Goal: Information Seeking & Learning: Learn about a topic

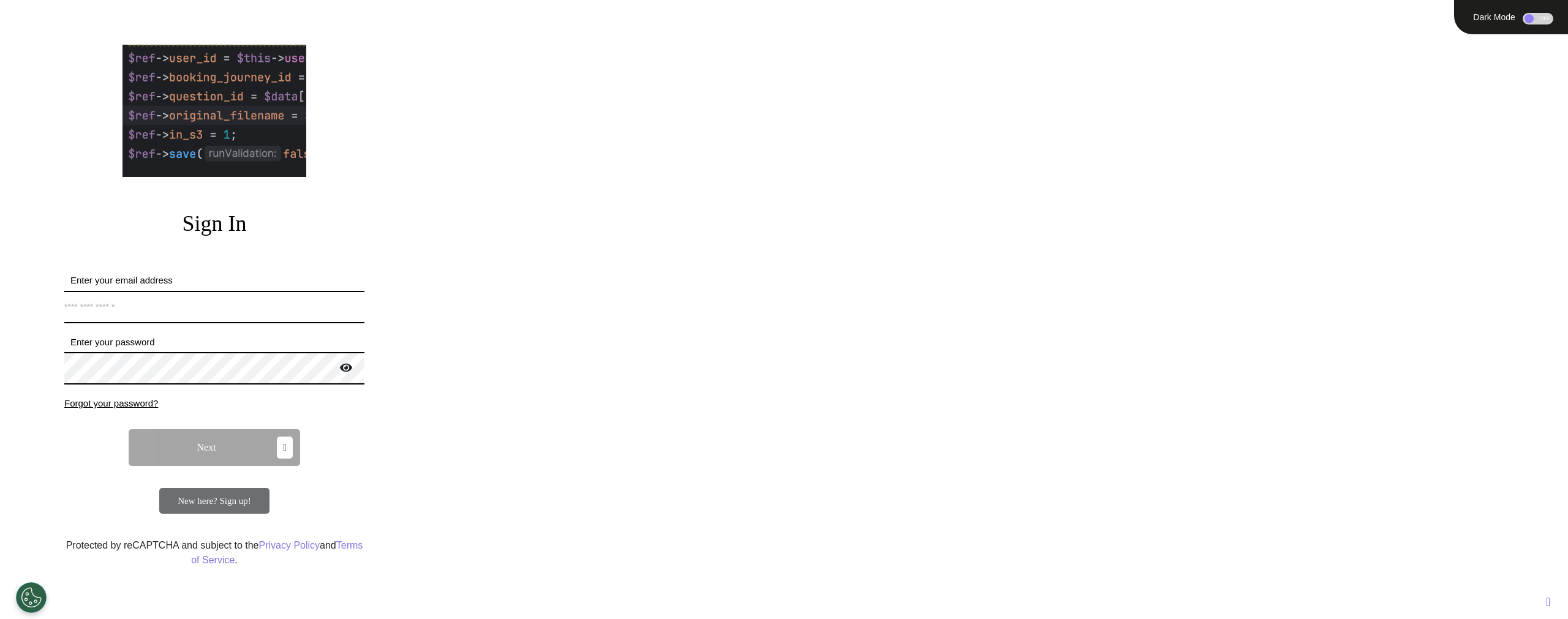
click at [207, 311] on input "Enter your email address" at bounding box center [214, 307] width 300 height 33
click at [243, 271] on div "Sign In Enter your email address *Email address must be valid. Enter your passw…" at bounding box center [215, 396] width 423 height 421
click at [246, 316] on input "Enter your email address" at bounding box center [214, 307] width 300 height 33
type input "**********"
click at [212, 452] on span "Next" at bounding box center [206, 447] width 19 height 10
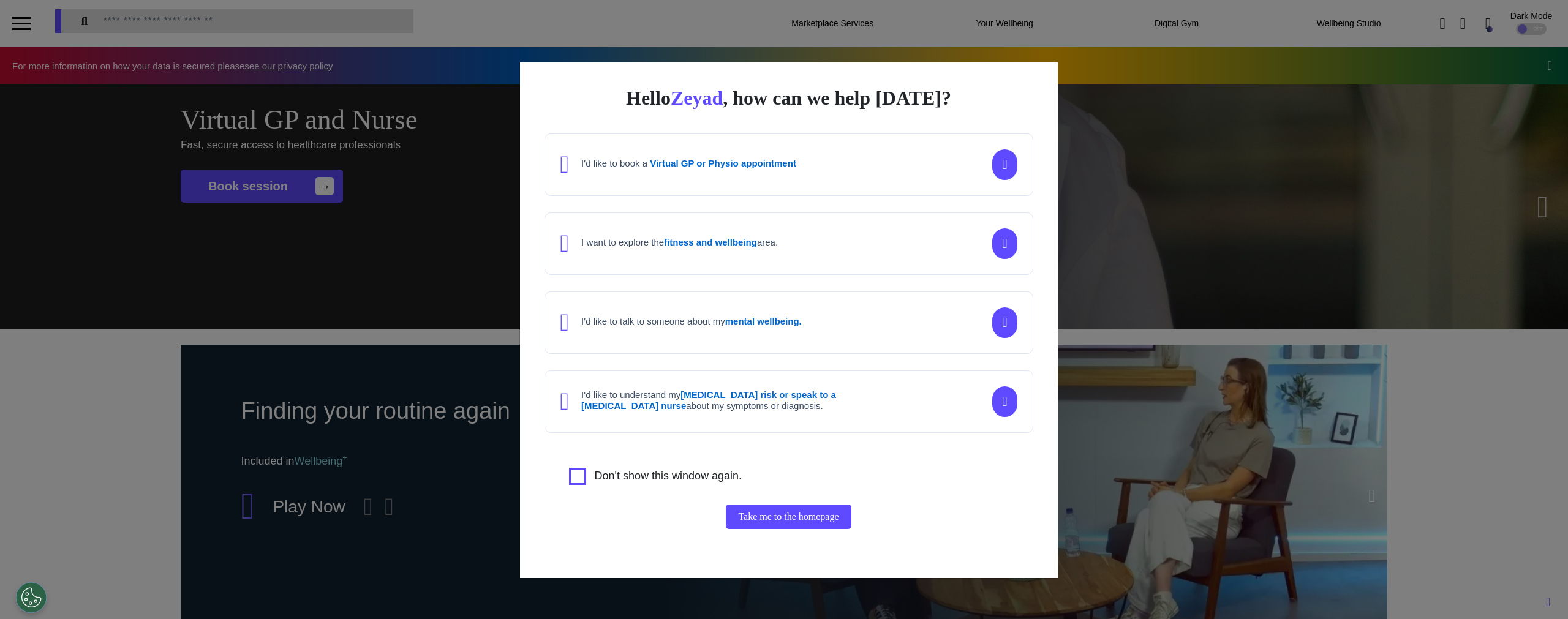
click at [1306, 347] on div "Hello [PERSON_NAME] , how can we help [DATE]? I'd like to book a Virtual GP or …" at bounding box center [784, 309] width 1568 height 619
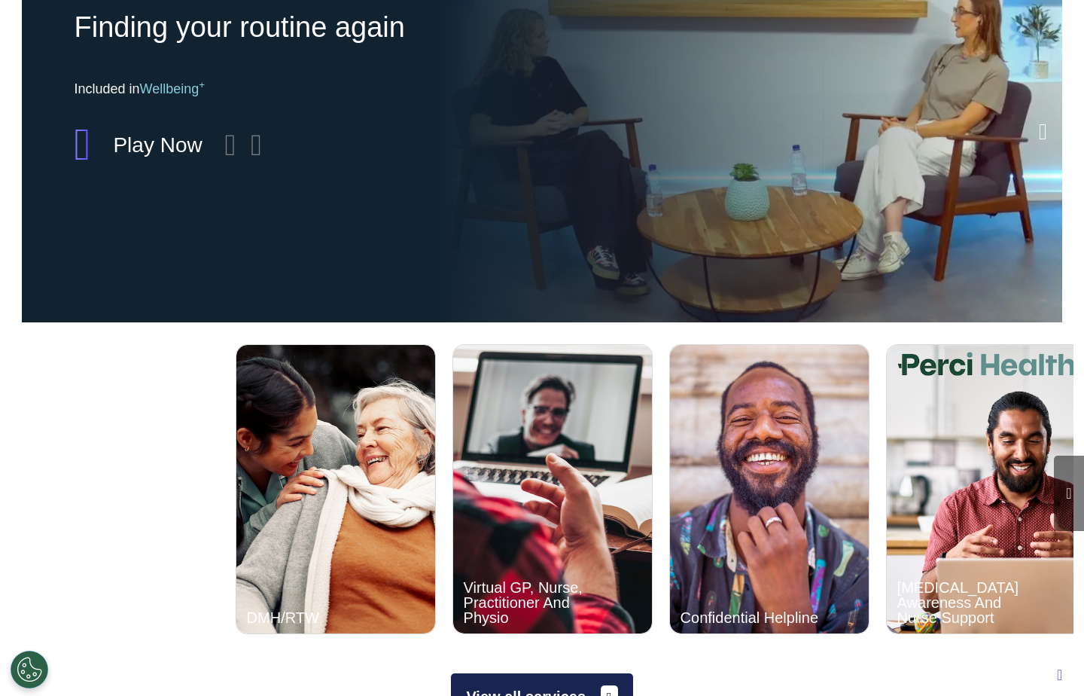
scroll to position [0, 542]
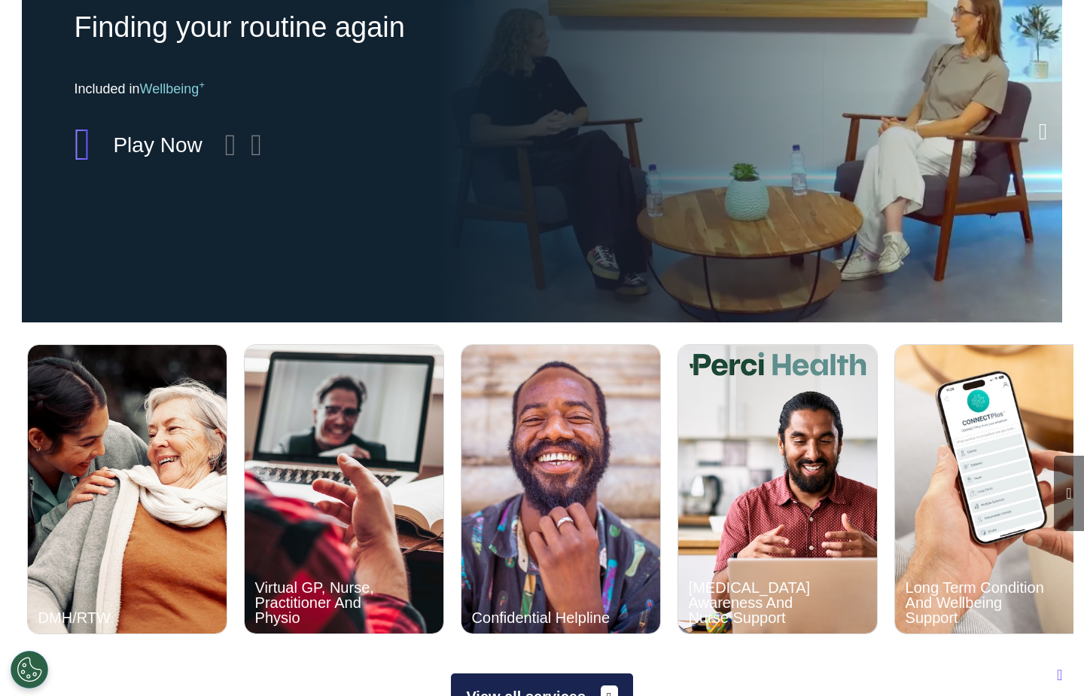
click at [1071, 496] on icon at bounding box center [1068, 493] width 5 height 15
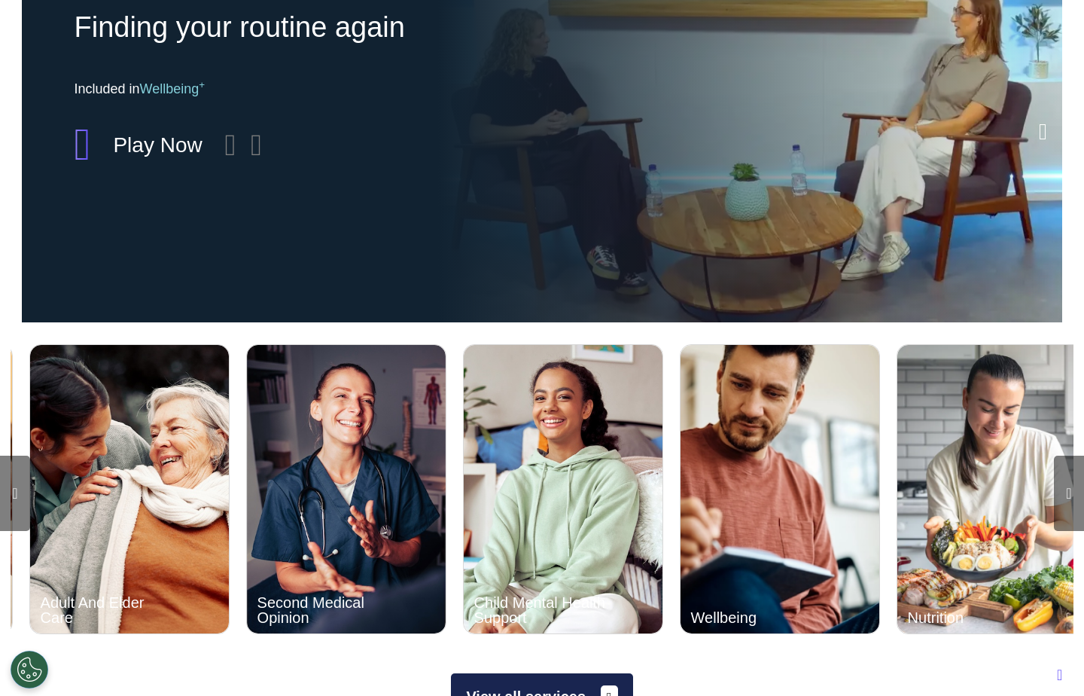
scroll to position [0, 1626]
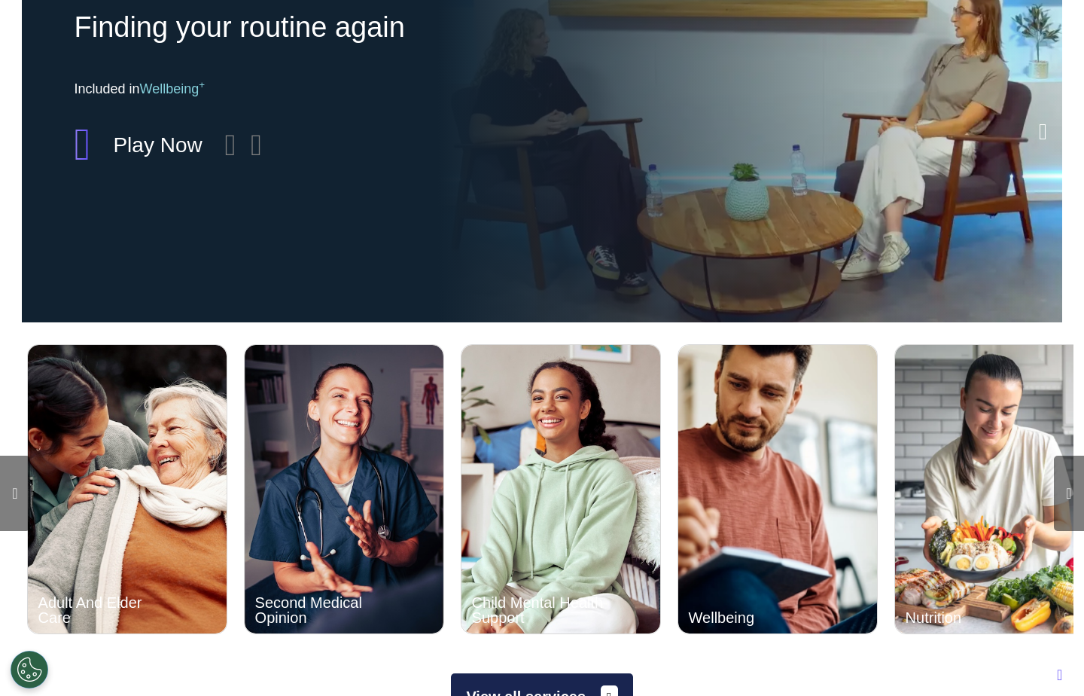
click at [1070, 499] on icon at bounding box center [1068, 493] width 5 height 15
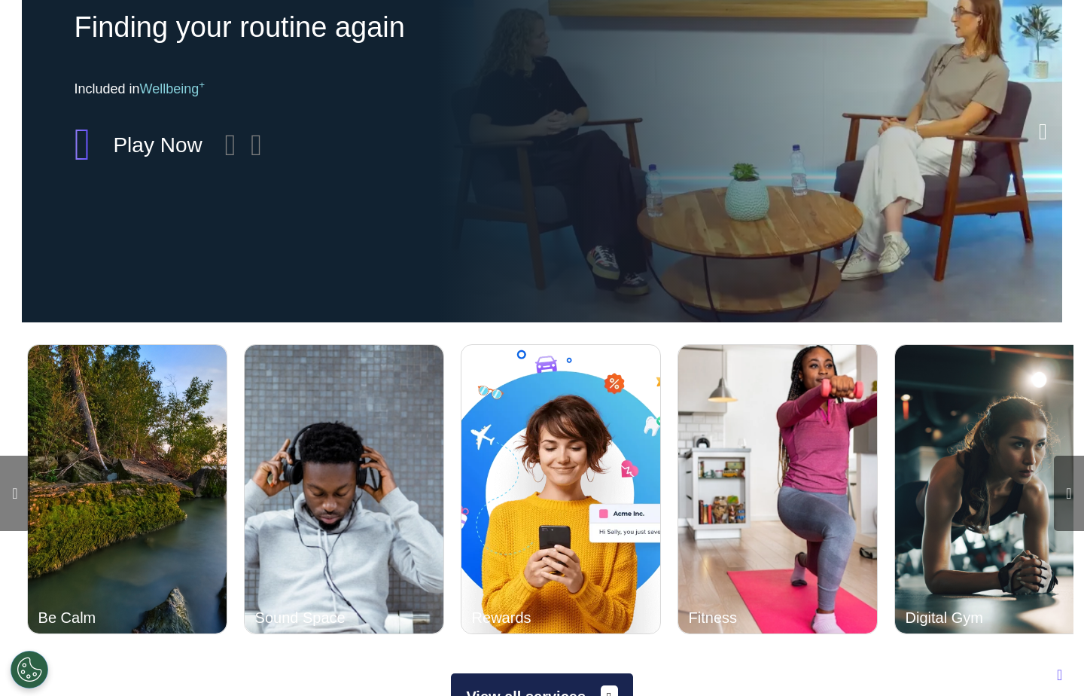
click at [1070, 498] on icon at bounding box center [1068, 493] width 5 height 15
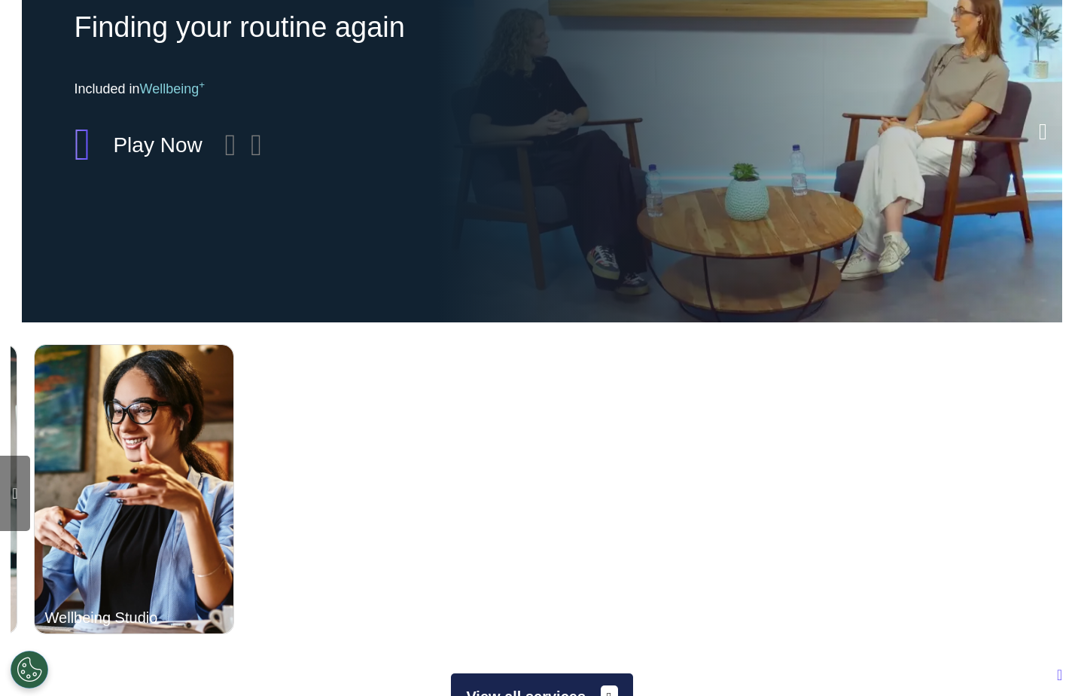
scroll to position [0, 3795]
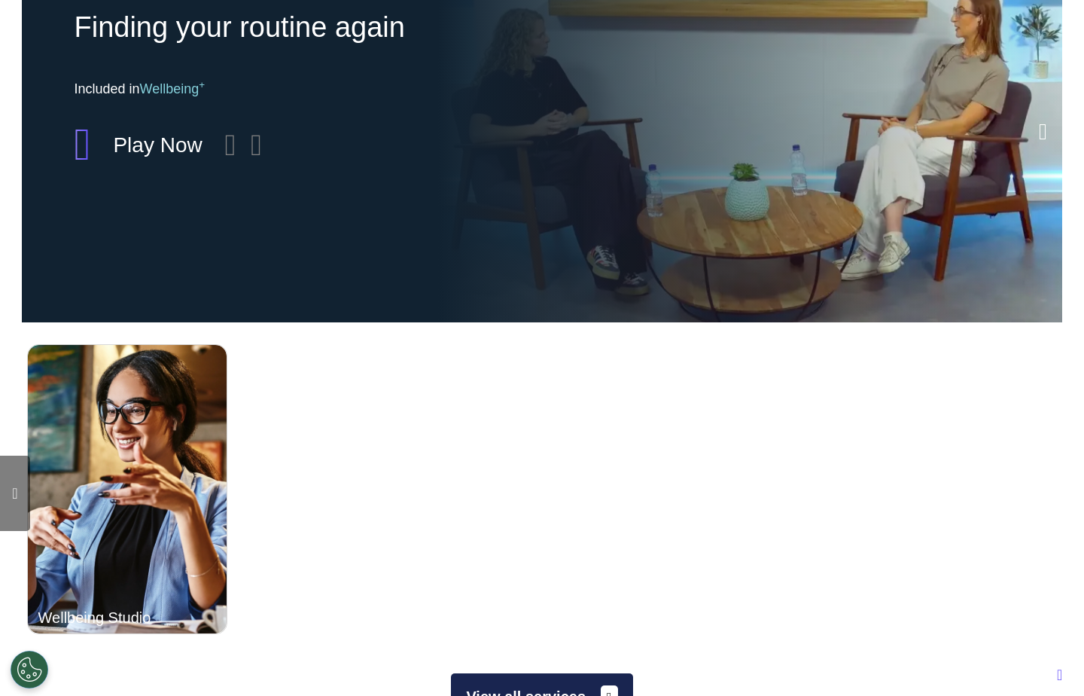
click at [15, 488] on icon at bounding box center [14, 493] width 5 height 15
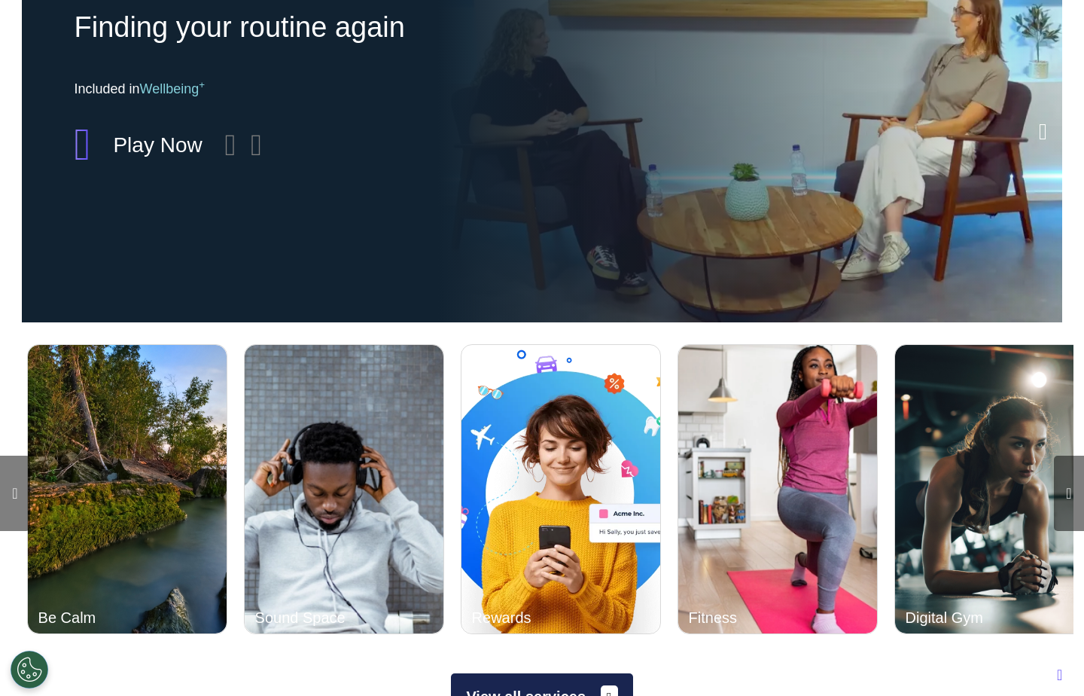
click at [17, 487] on icon at bounding box center [14, 493] width 5 height 15
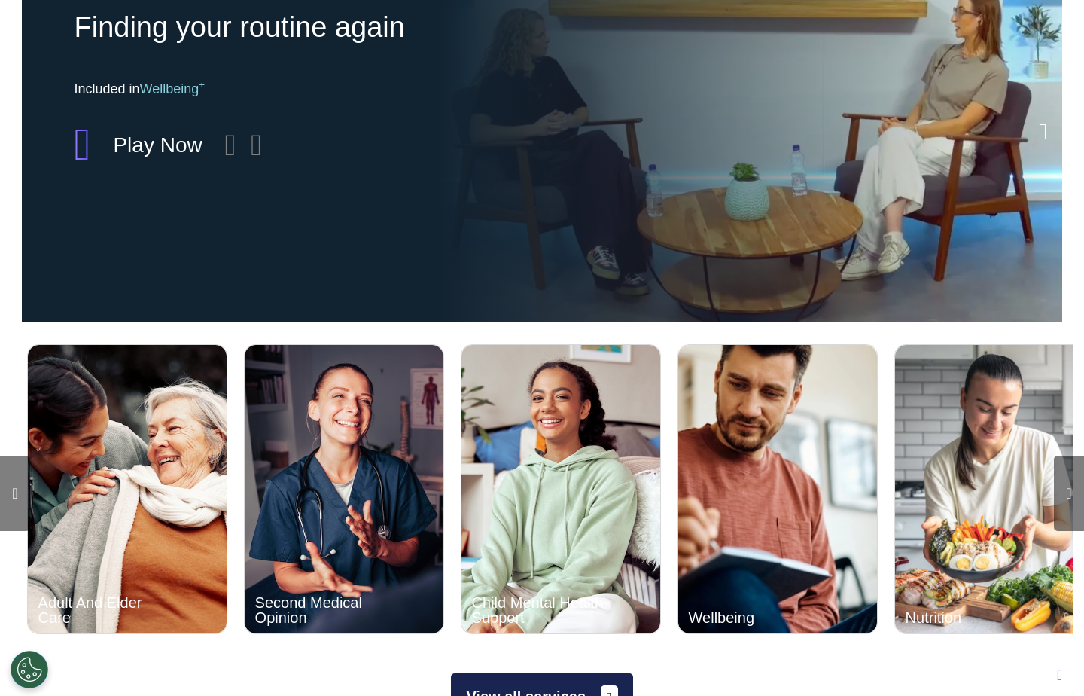
click at [17, 487] on icon at bounding box center [14, 493] width 5 height 15
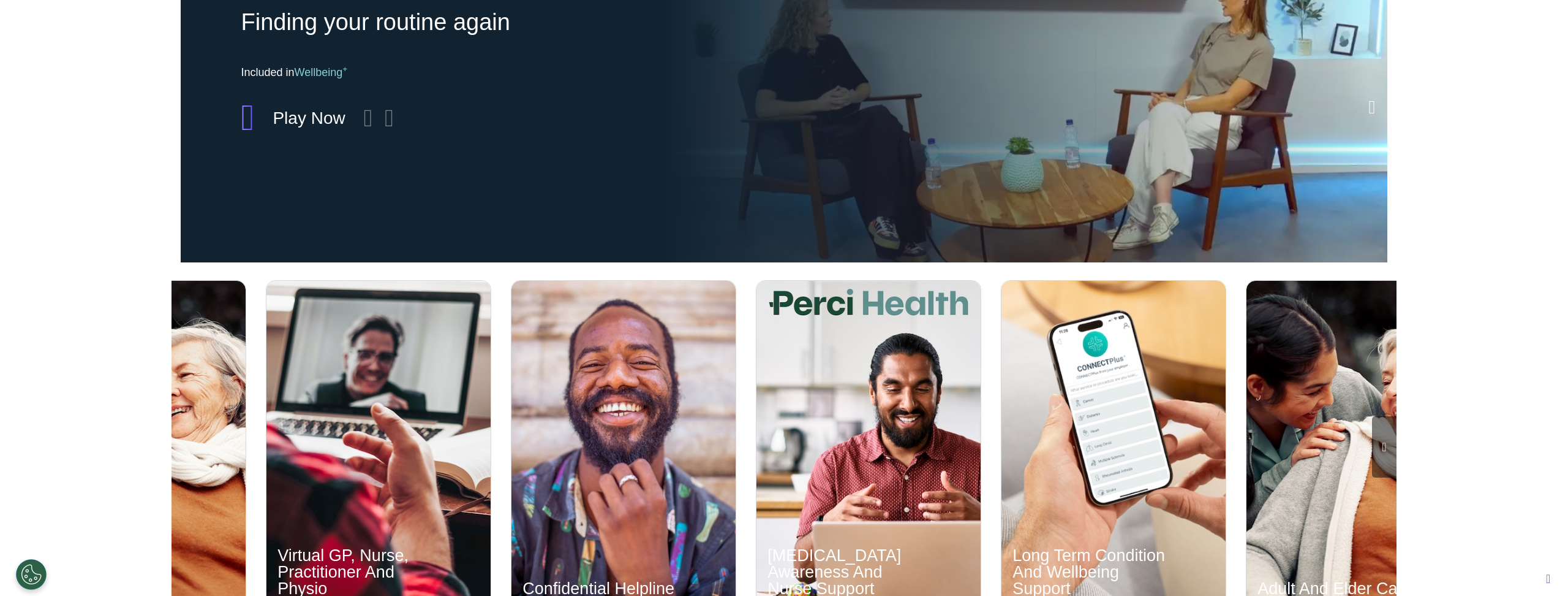
scroll to position [0, 613]
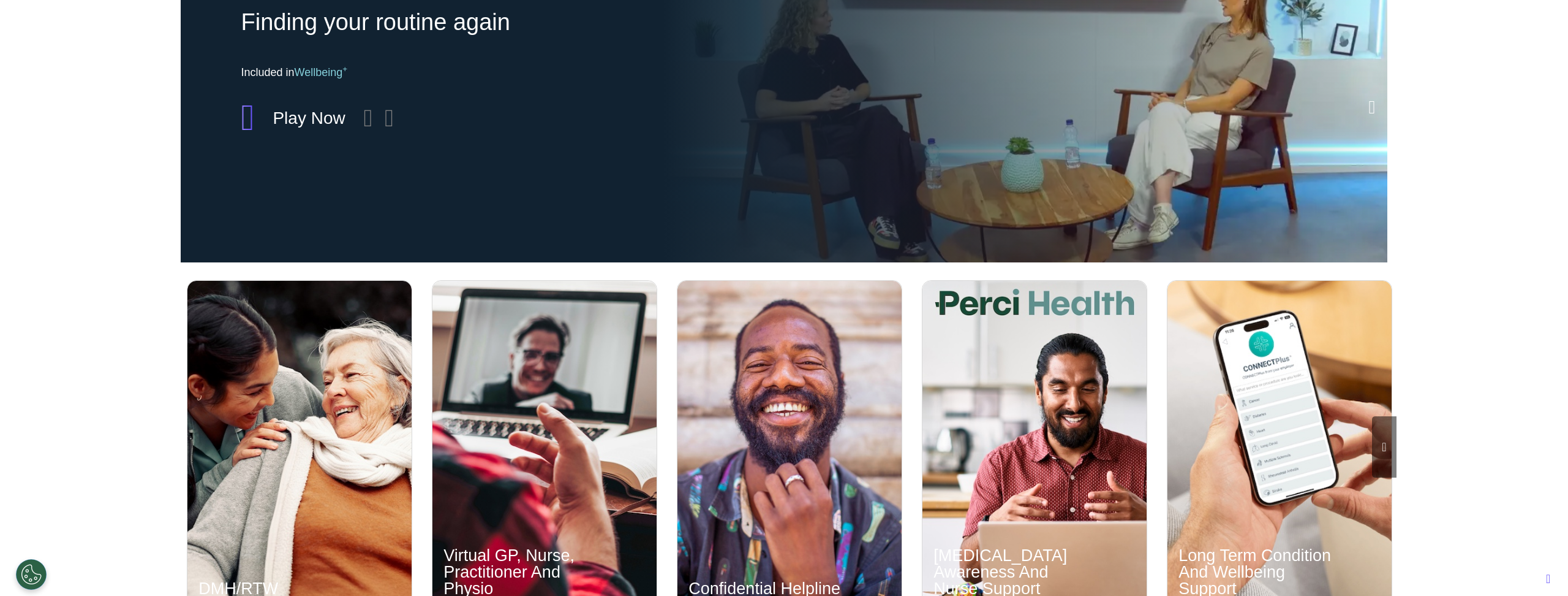
click at [1435, 273] on div "DMH/RTW DMH/RTW More Details A free telephone and online resource to help you u…" at bounding box center [784, 436] width 1568 height 342
click at [1387, 426] on div at bounding box center [1384, 446] width 24 height 61
click at [1385, 440] on icon at bounding box center [1384, 446] width 4 height 12
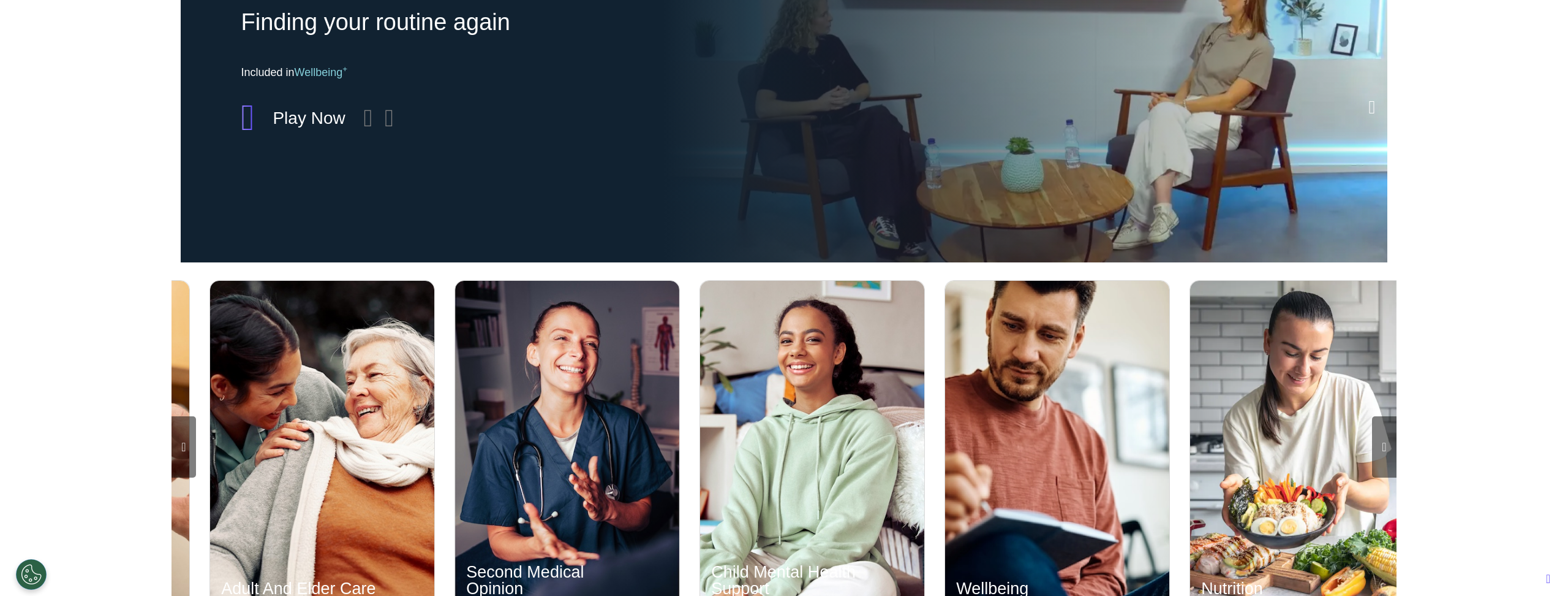
scroll to position [0, 1838]
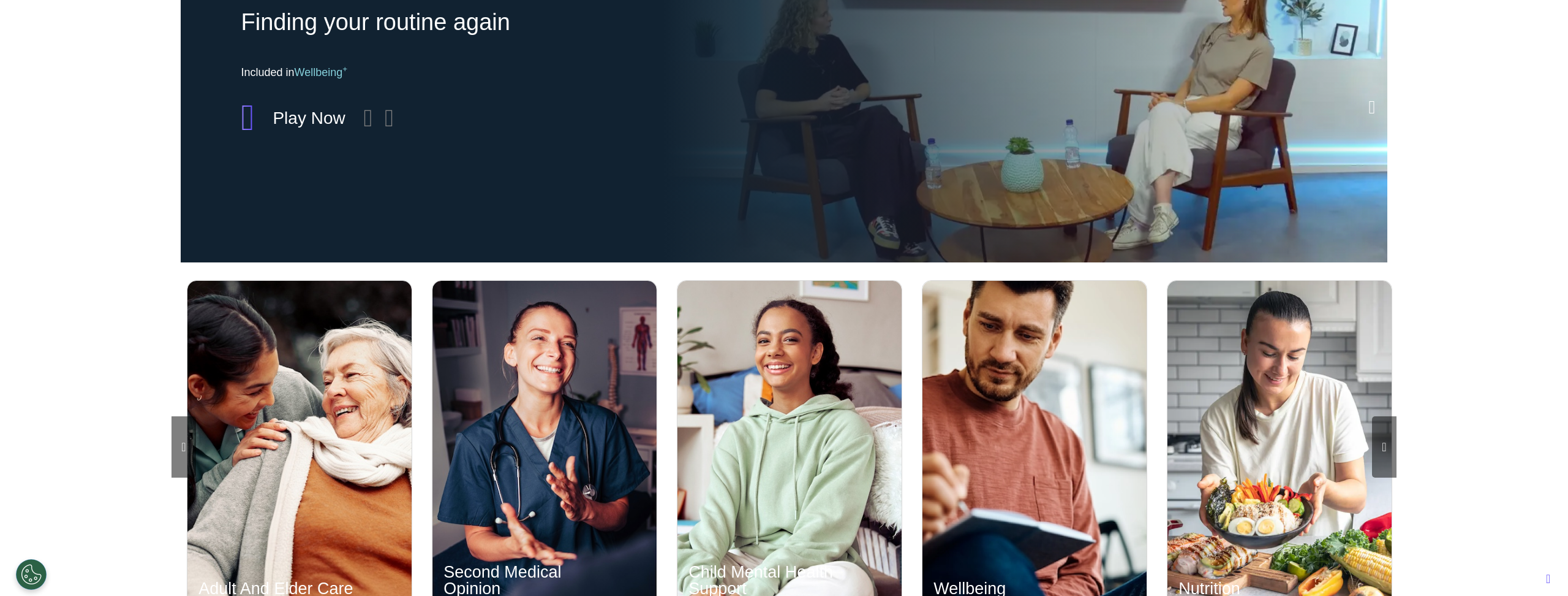
click at [185, 446] on icon at bounding box center [183, 446] width 4 height 12
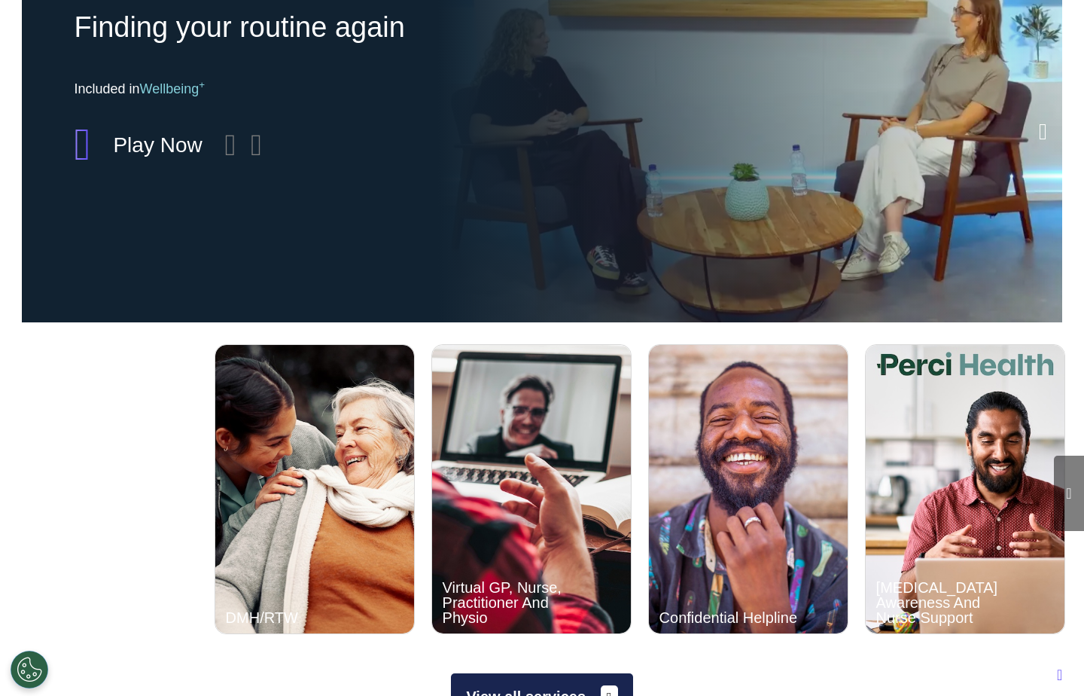
scroll to position [0, 542]
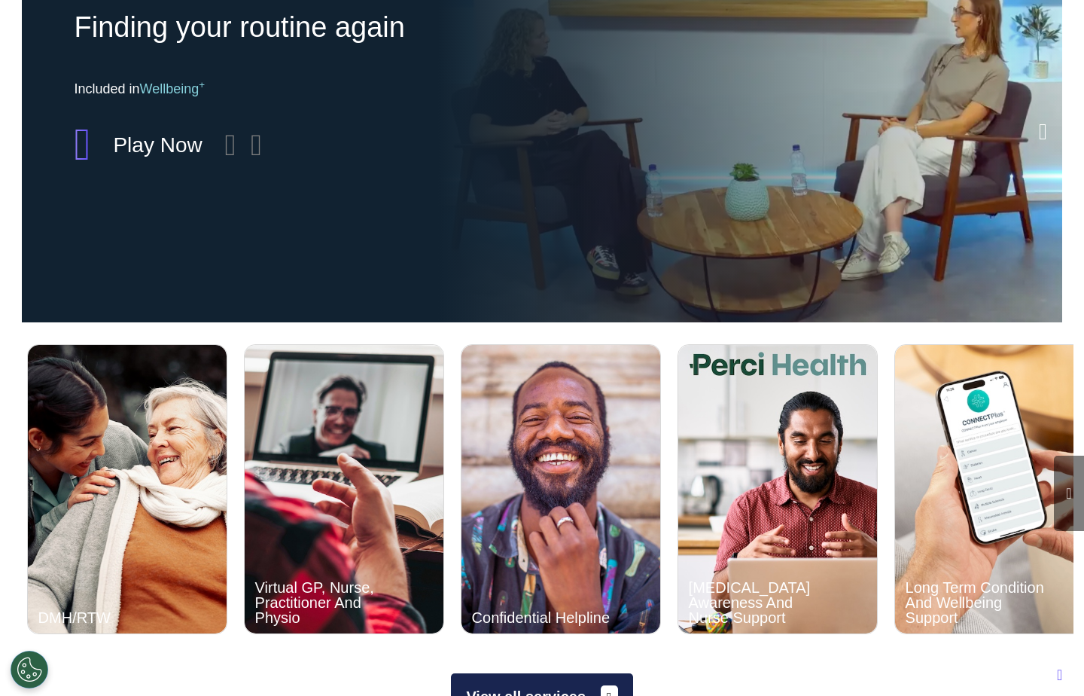
click at [1071, 496] on icon at bounding box center [1068, 493] width 5 height 15
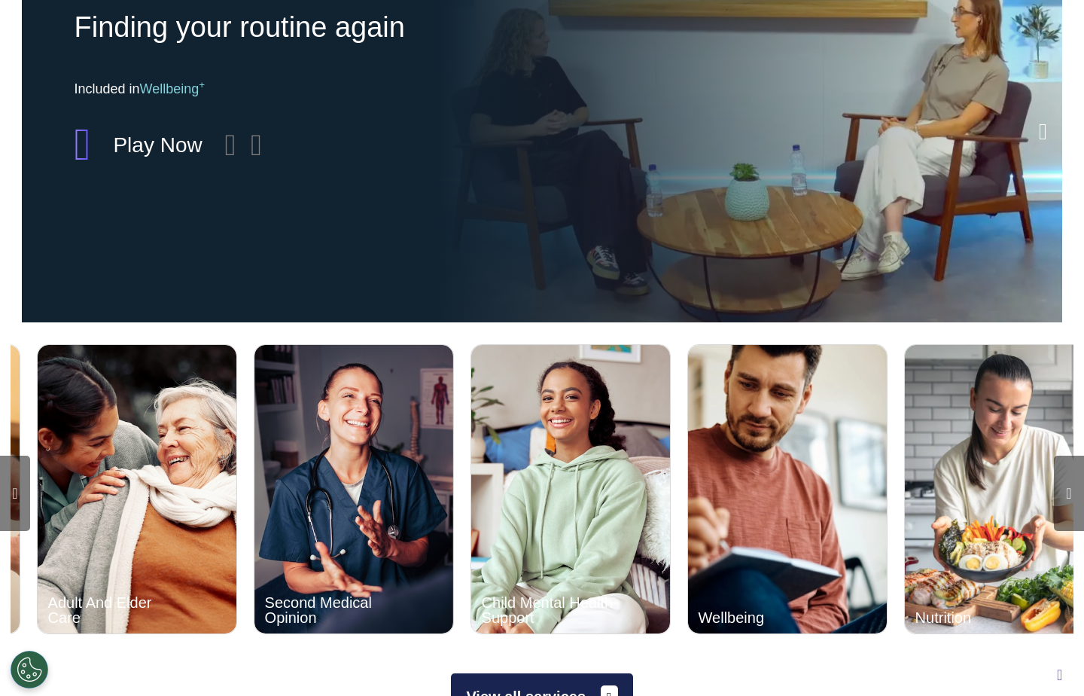
scroll to position [0, 1626]
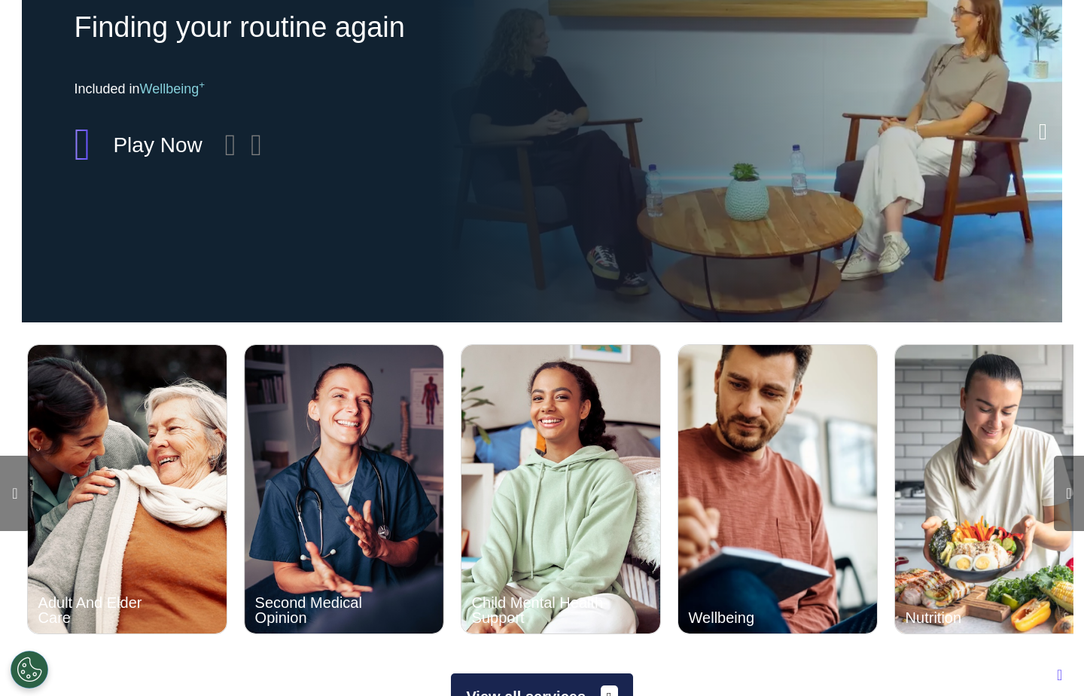
click at [15, 493] on icon at bounding box center [14, 493] width 5 height 15
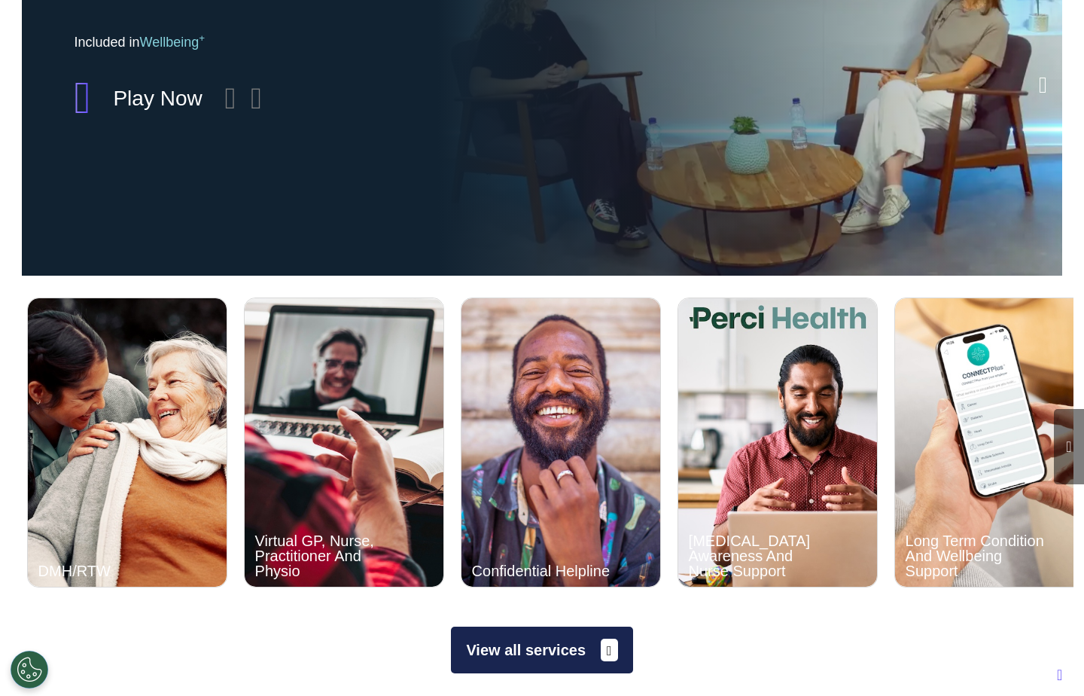
scroll to position [510, 0]
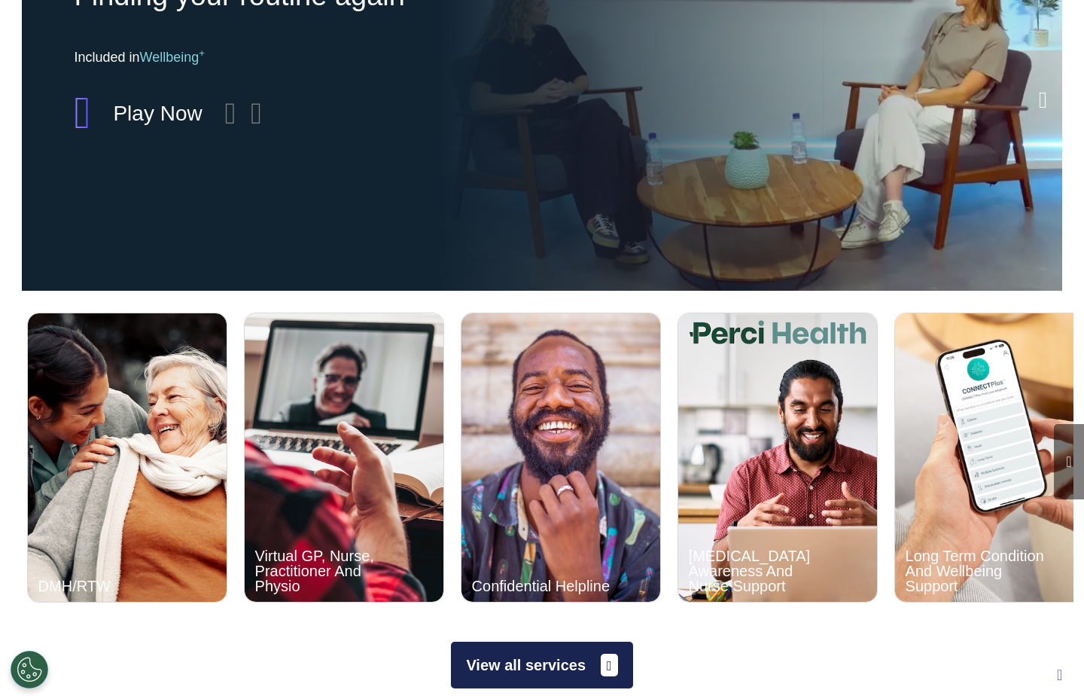
click at [1069, 455] on icon at bounding box center [1068, 461] width 5 height 15
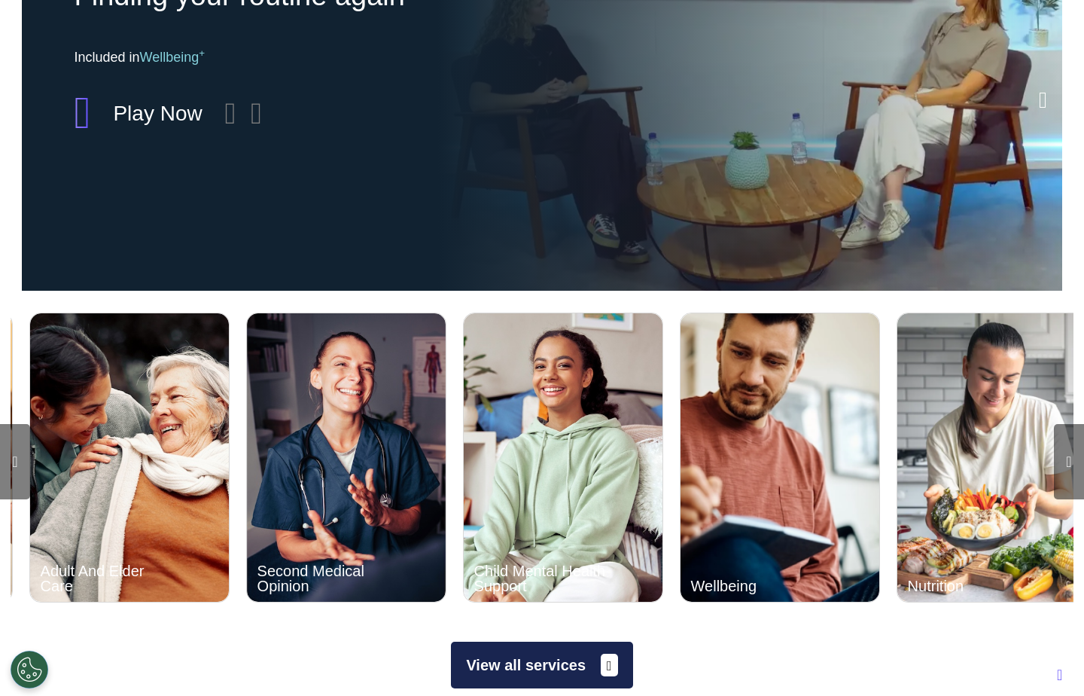
scroll to position [0, 1626]
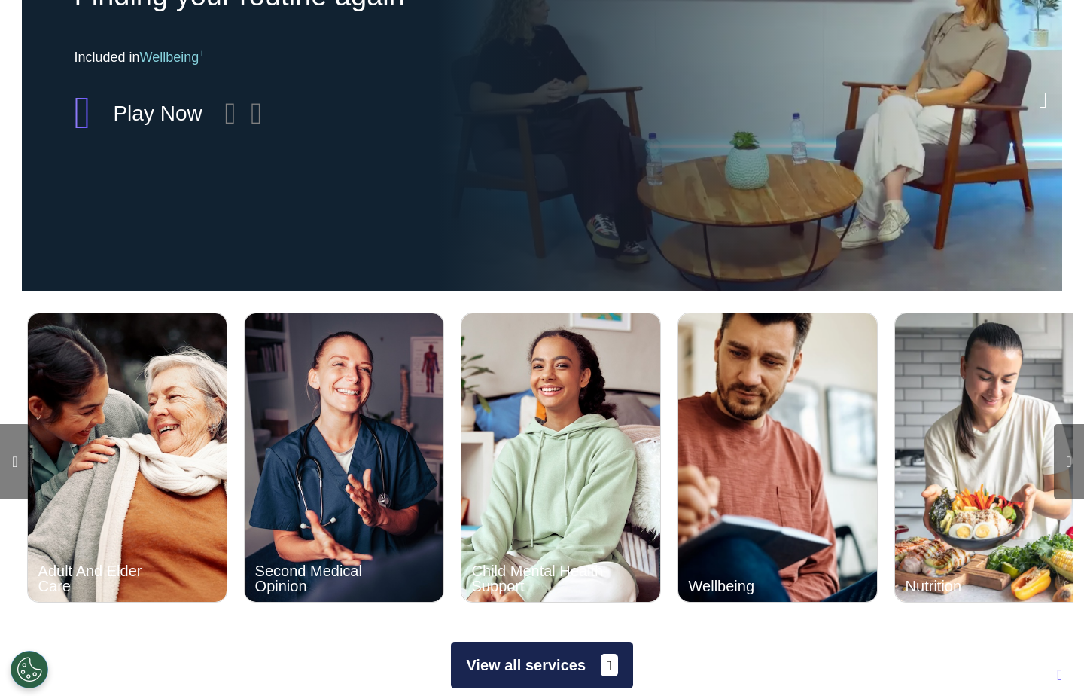
click at [22, 444] on div at bounding box center [15, 461] width 30 height 75
click at [15, 456] on icon at bounding box center [14, 461] width 5 height 15
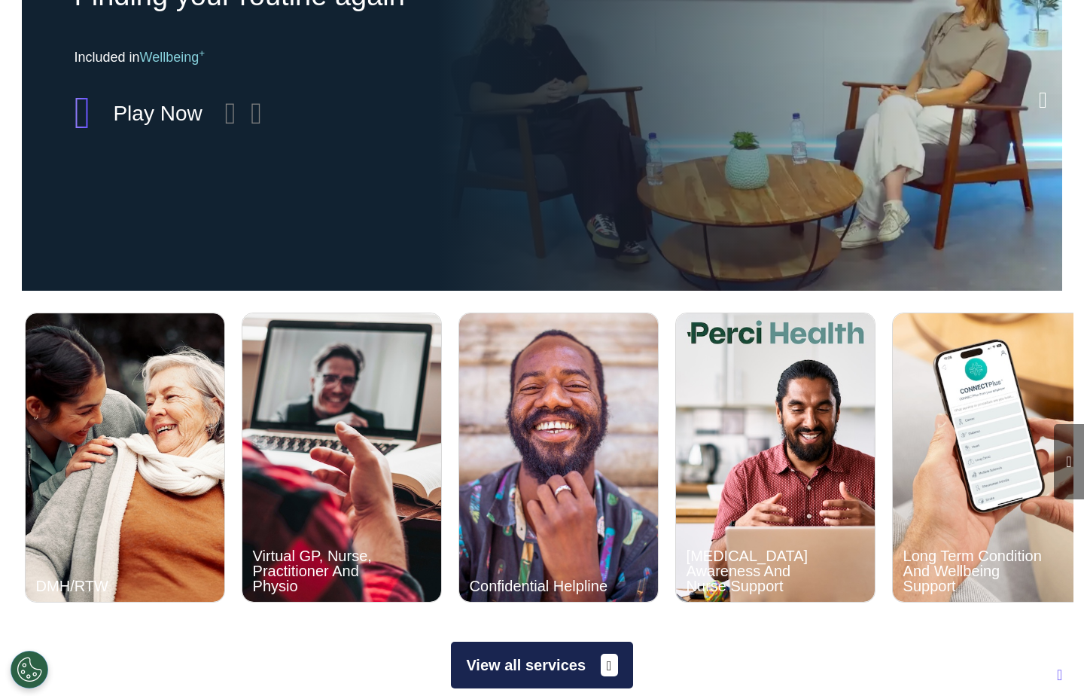
scroll to position [0, 542]
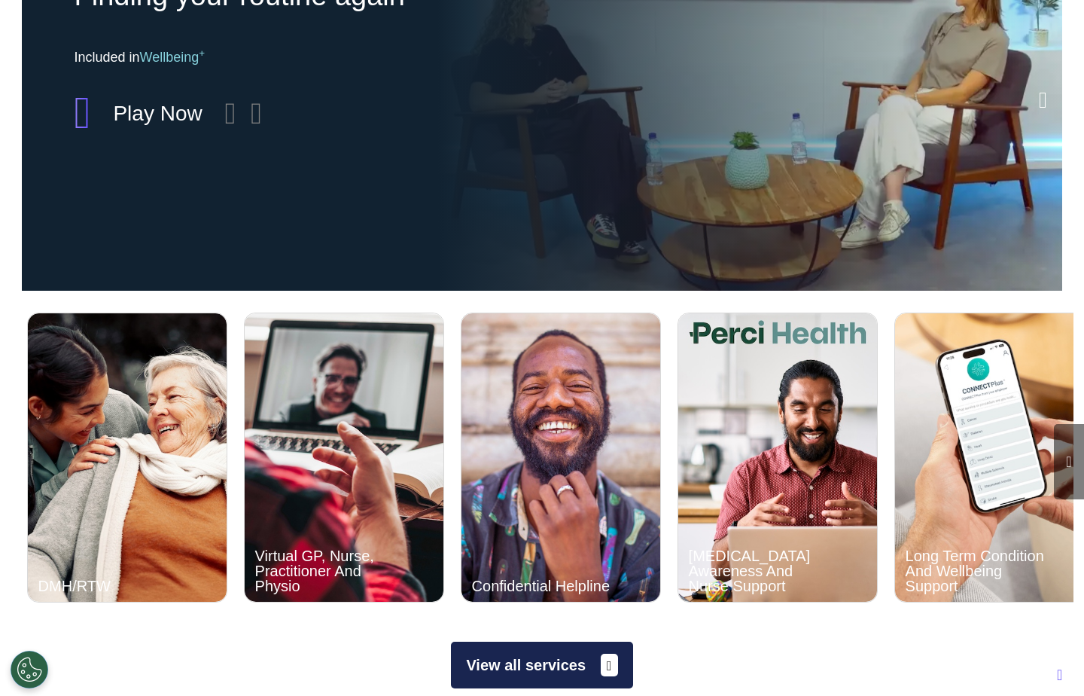
click at [1071, 456] on icon at bounding box center [1068, 461] width 5 height 15
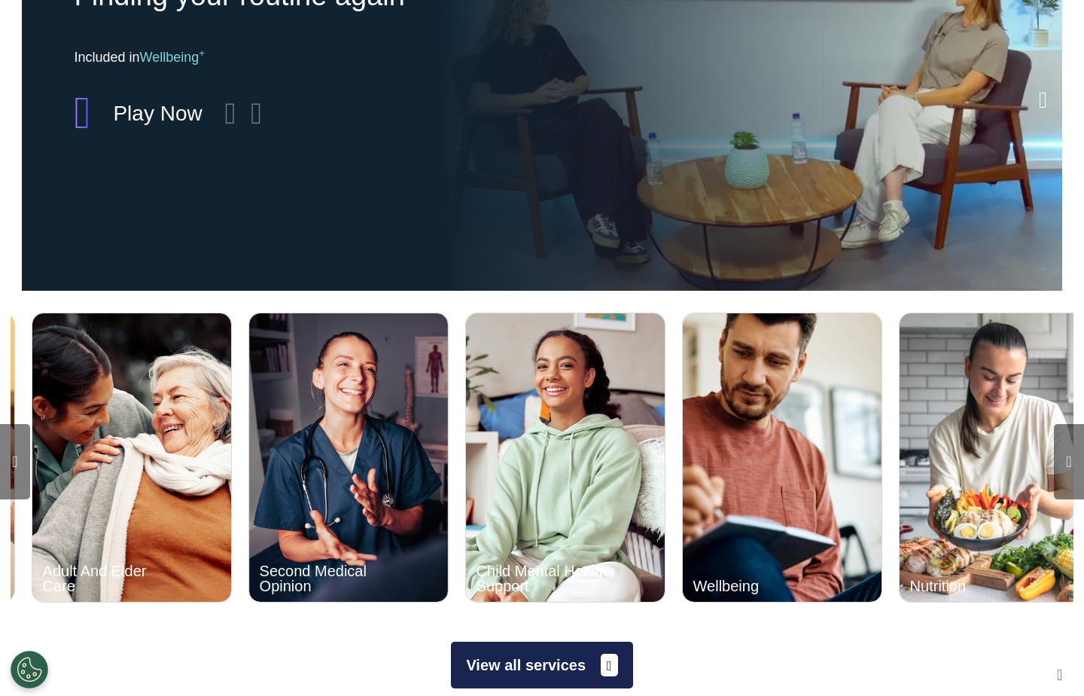
scroll to position [0, 1626]
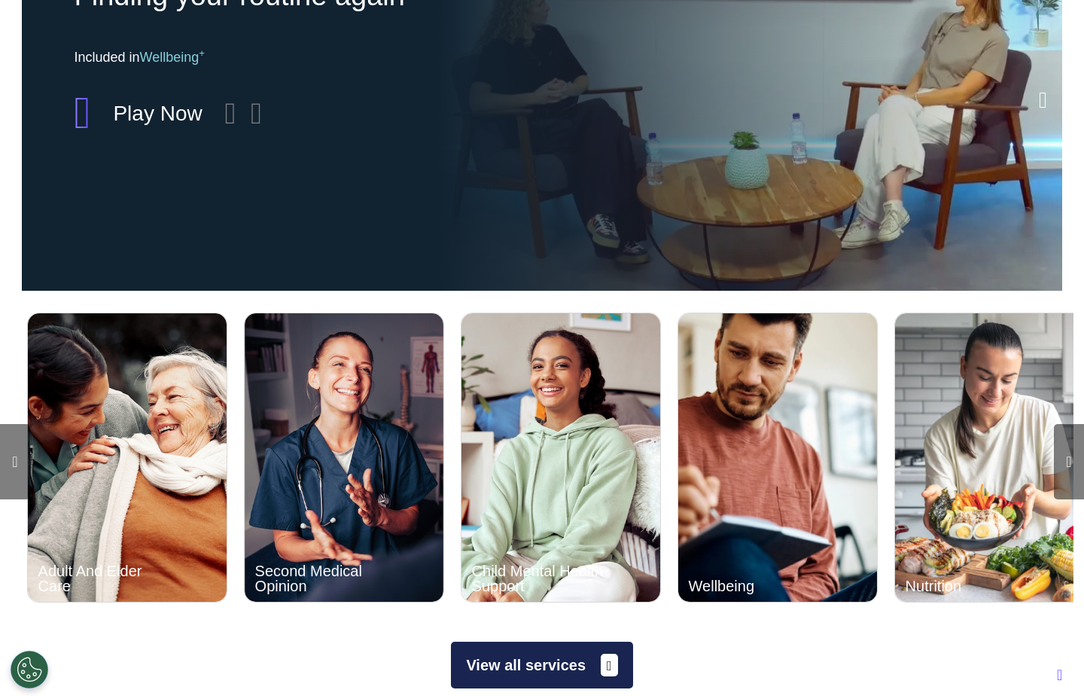
click at [14, 455] on icon at bounding box center [14, 461] width 5 height 15
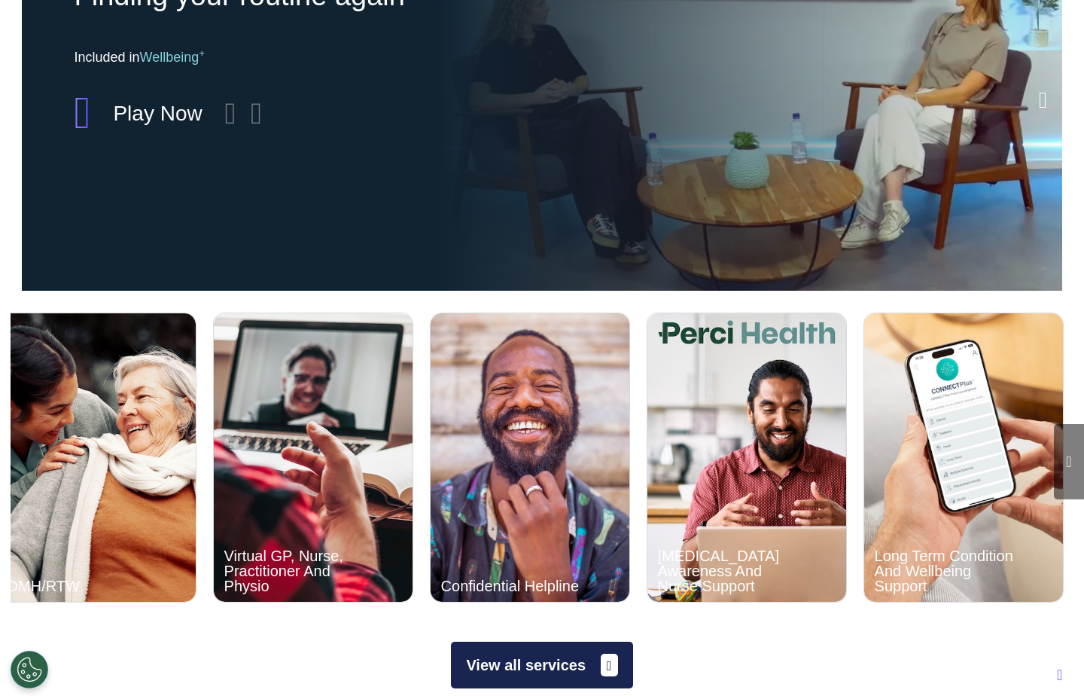
scroll to position [0, 542]
